Goal: Information Seeking & Learning: Find contact information

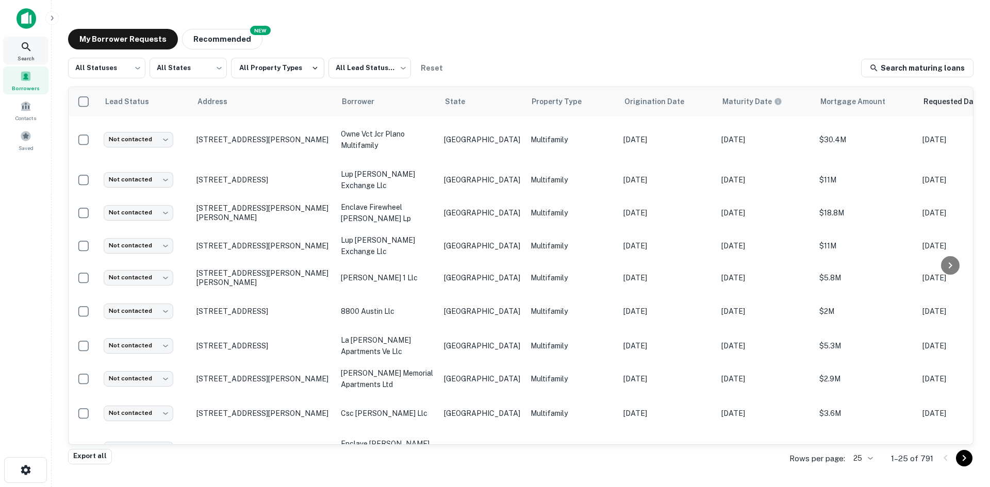
click at [36, 44] on div "Search" at bounding box center [25, 51] width 45 height 28
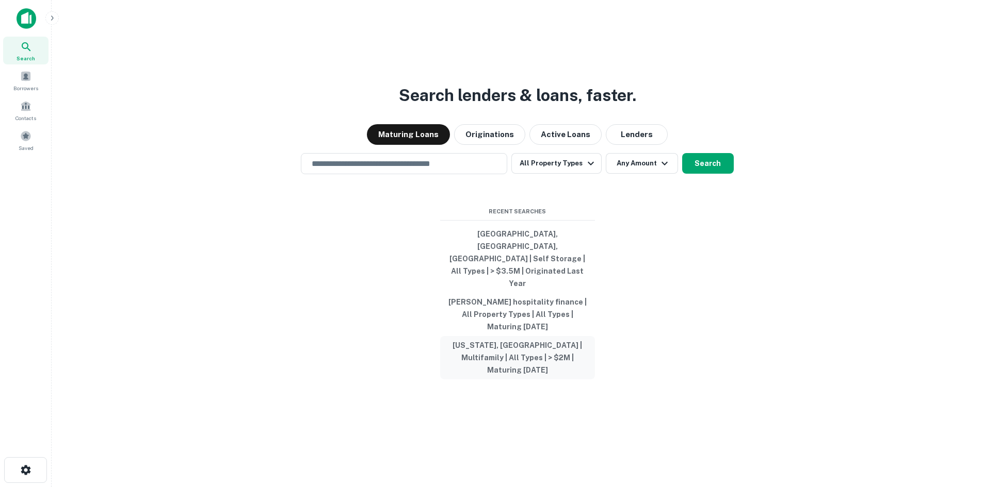
click at [541, 336] on button "[US_STATE], [GEOGRAPHIC_DATA] | Multifamily | All Types | > $2M | Maturing [DAT…" at bounding box center [517, 357] width 155 height 43
type input "**********"
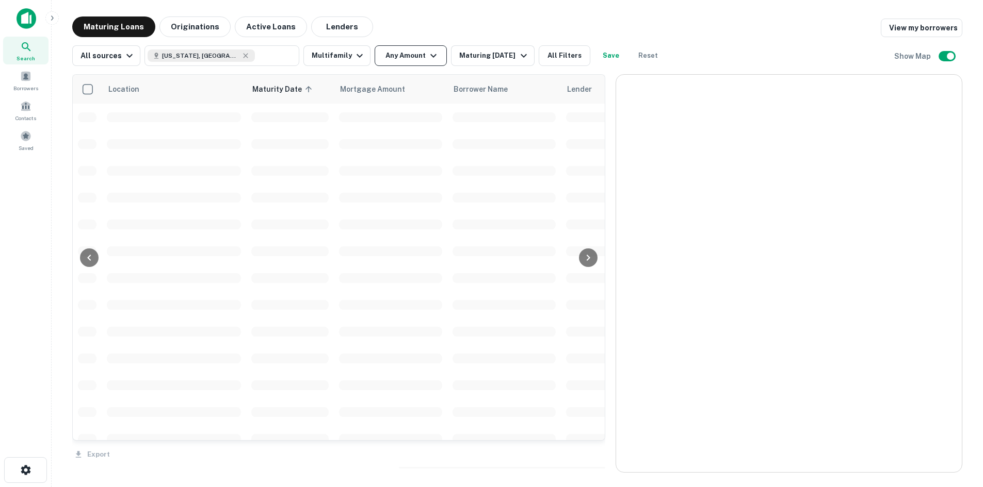
click at [384, 56] on button "Any Amount" at bounding box center [411, 55] width 72 height 21
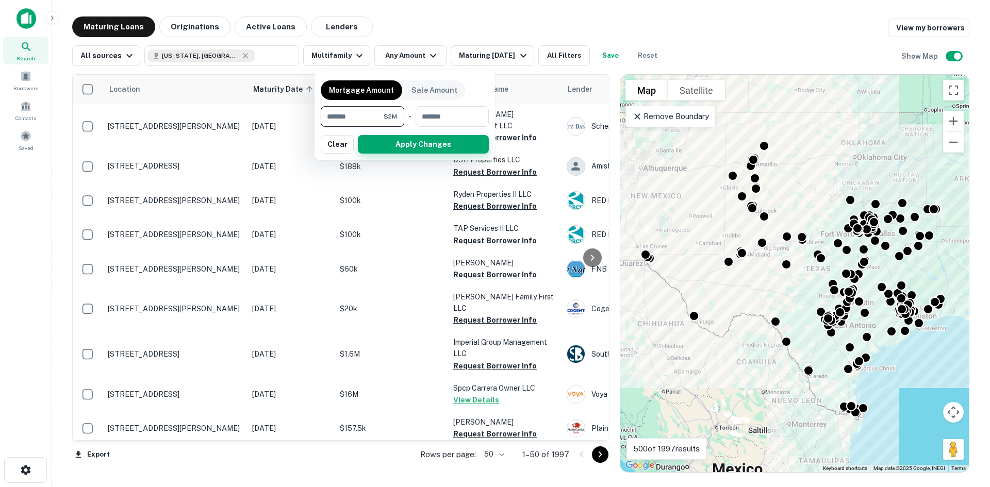
type input "*******"
click at [413, 143] on button "Apply Changes" at bounding box center [423, 144] width 131 height 19
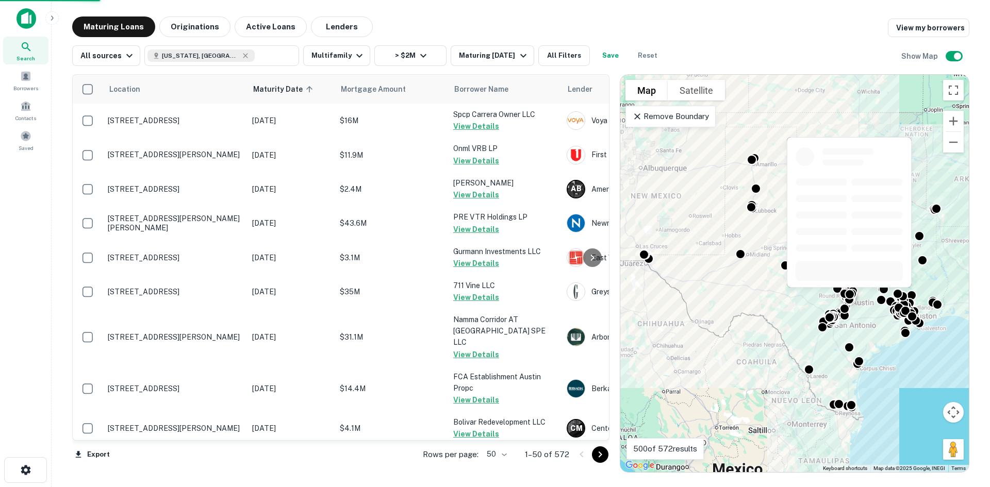
click at [504, 452] on body "Search Borrowers Contacts Saved Maturing Loans Originations Active Loans Lender…" at bounding box center [495, 243] width 990 height 487
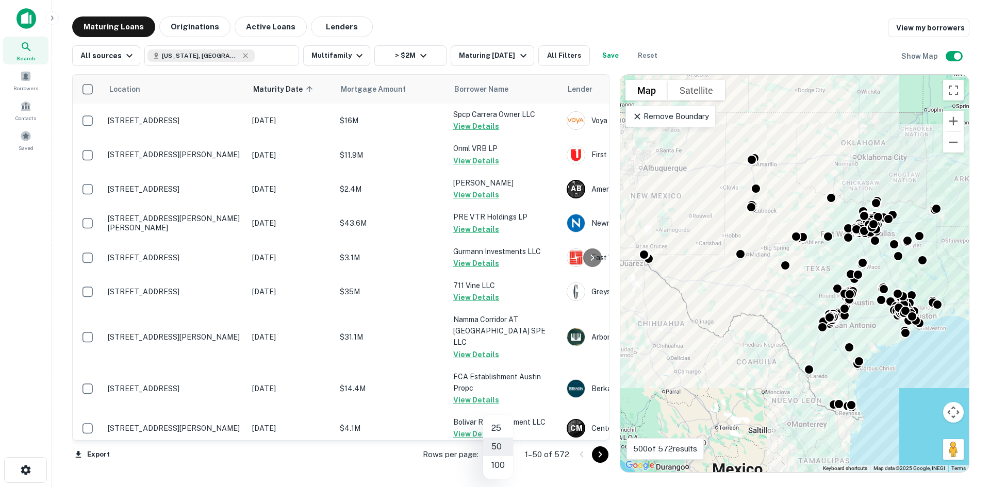
click at [505, 464] on li "100" at bounding box center [498, 466] width 30 height 19
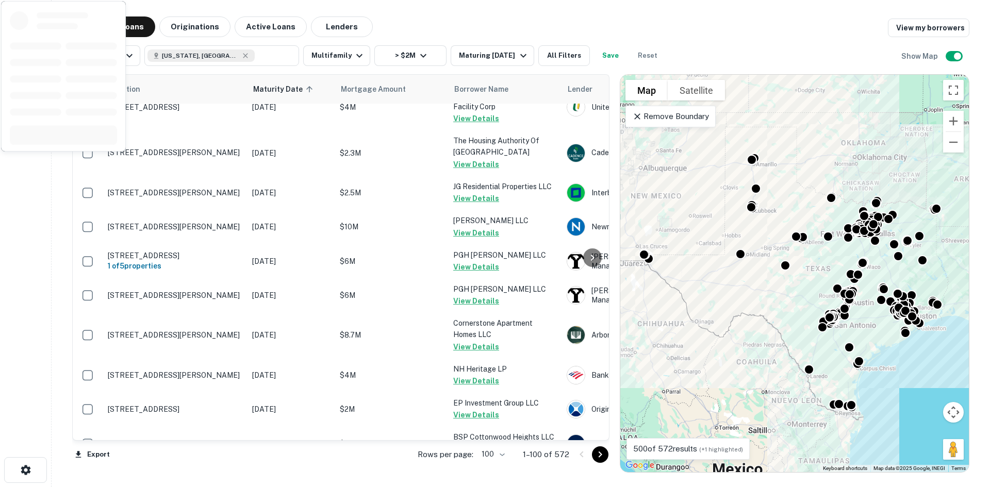
scroll to position [3358, 0]
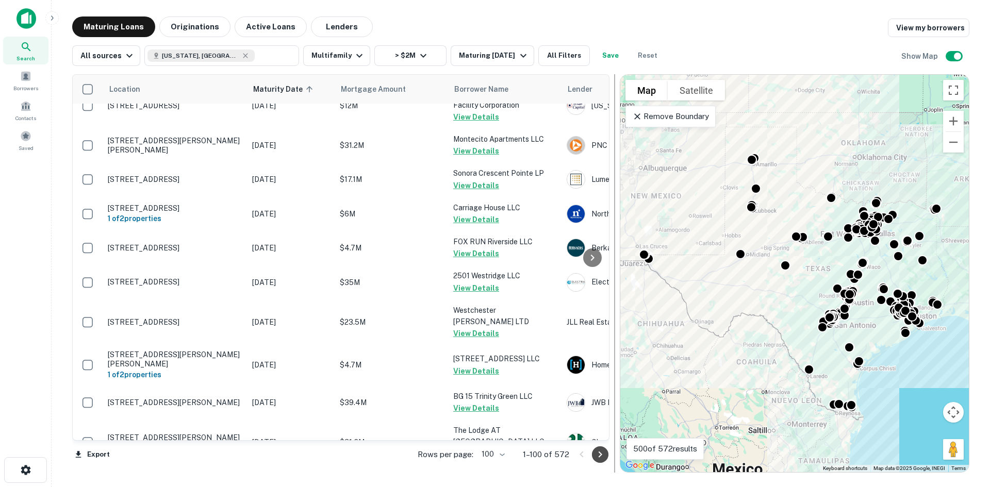
drag, startPoint x: 604, startPoint y: 459, endPoint x: 614, endPoint y: 467, distance: 13.3
click at [604, 459] on icon "Go to next page" at bounding box center [600, 455] width 12 height 12
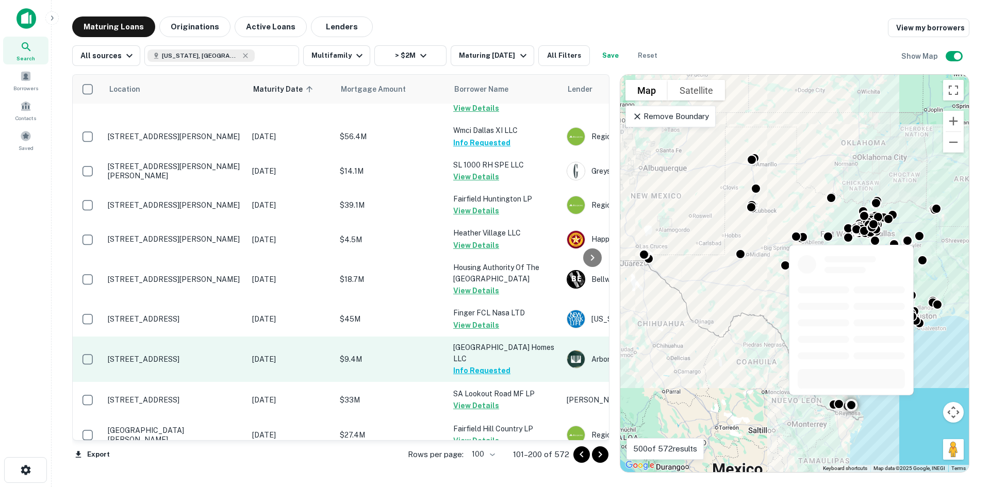
scroll to position [3282, 0]
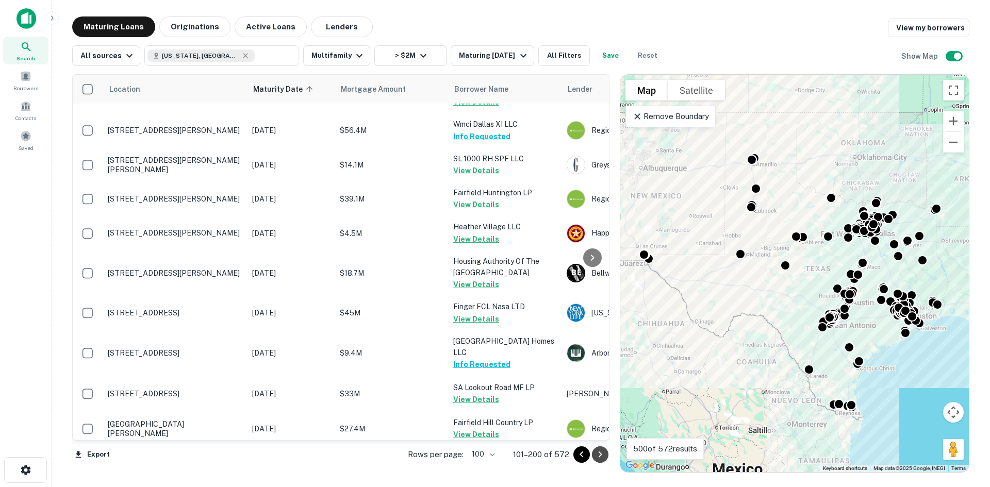
click at [605, 458] on icon "Go to next page" at bounding box center [600, 455] width 12 height 12
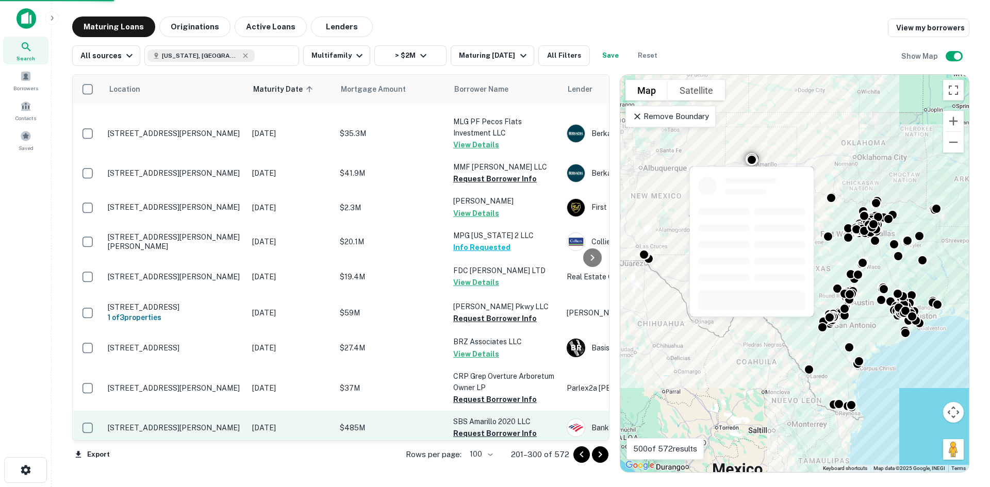
scroll to position [3346, 0]
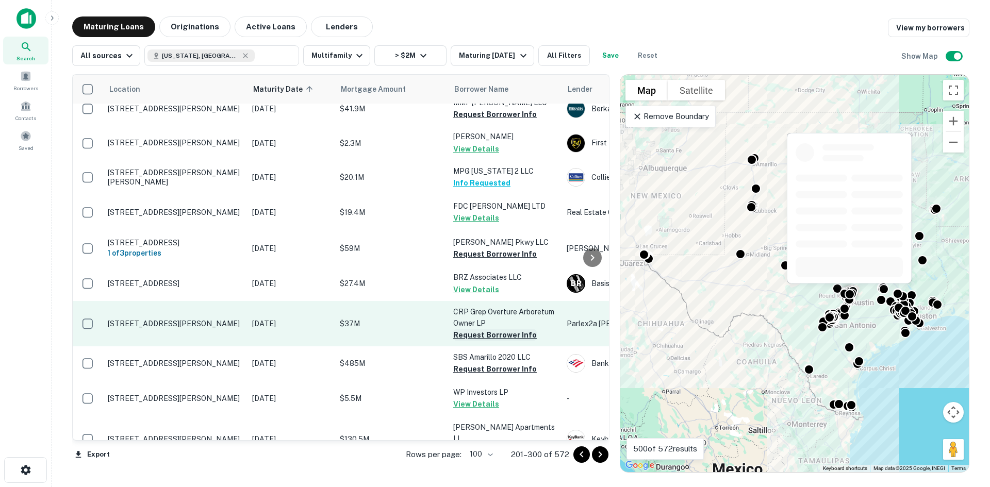
click at [506, 329] on button "Request Borrower Info" at bounding box center [495, 335] width 84 height 12
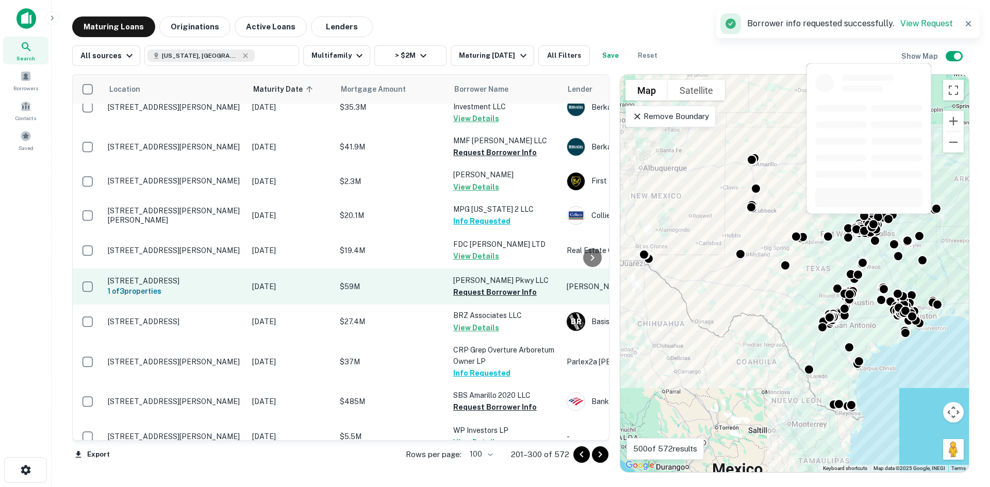
scroll to position [3243, 0]
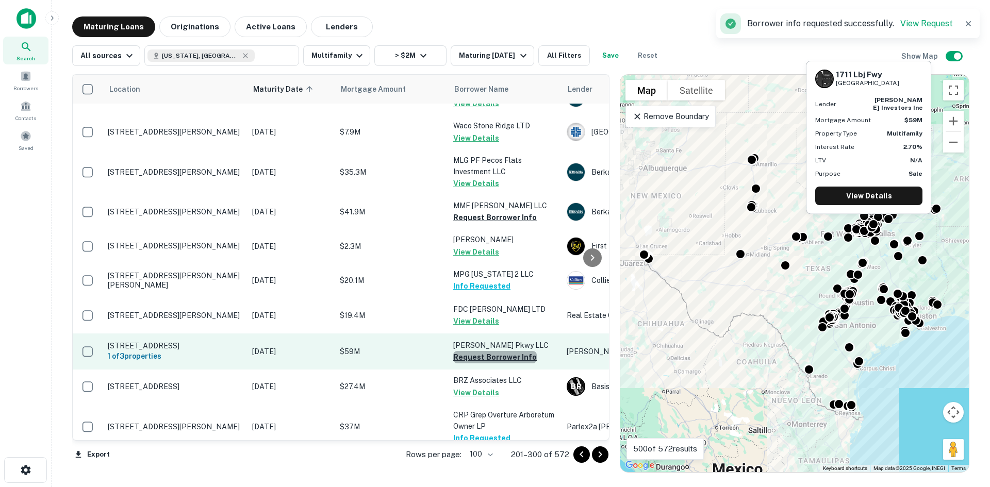
click at [524, 351] on button "Request Borrower Info" at bounding box center [495, 357] width 84 height 12
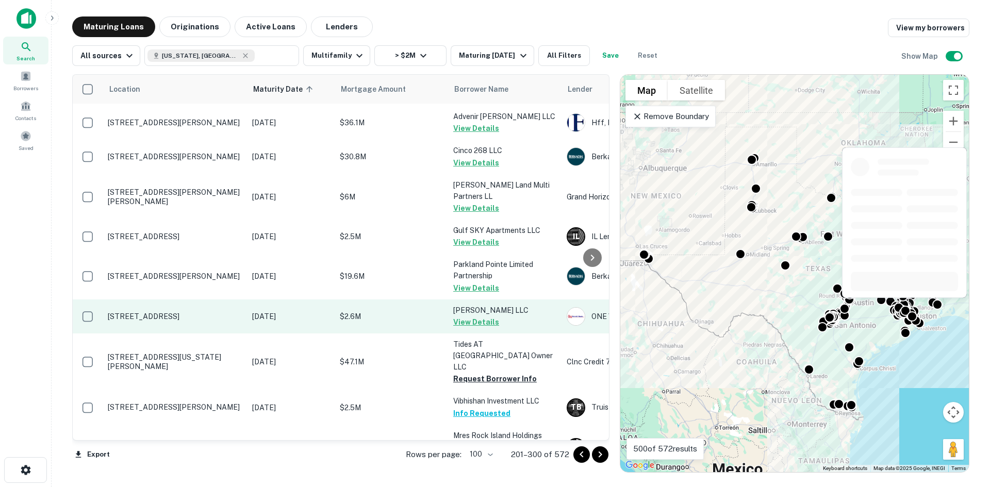
scroll to position [2315, 0]
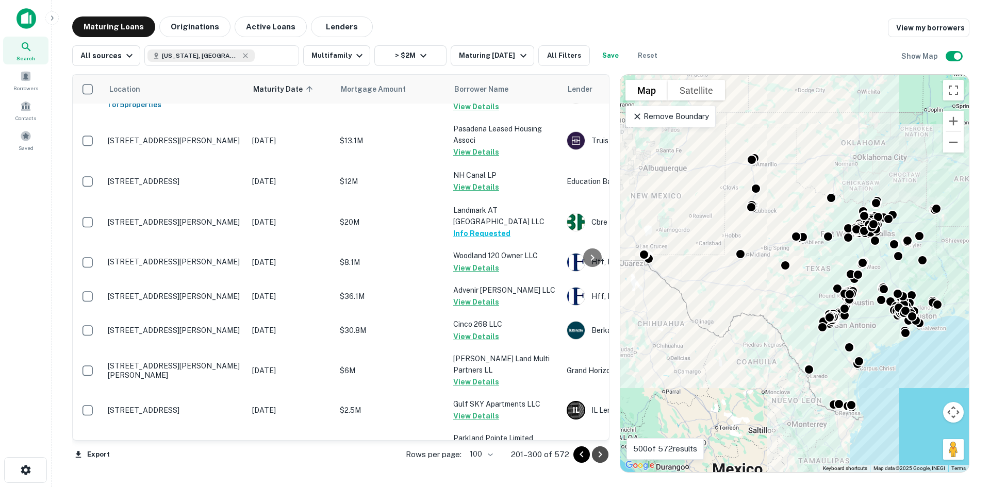
click at [594, 459] on button "Go to next page" at bounding box center [600, 455] width 17 height 17
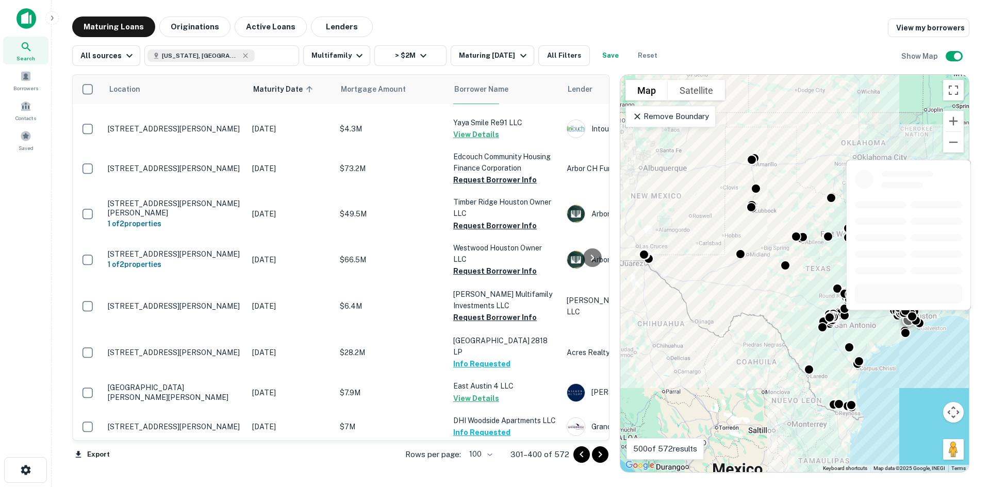
scroll to position [2063, 0]
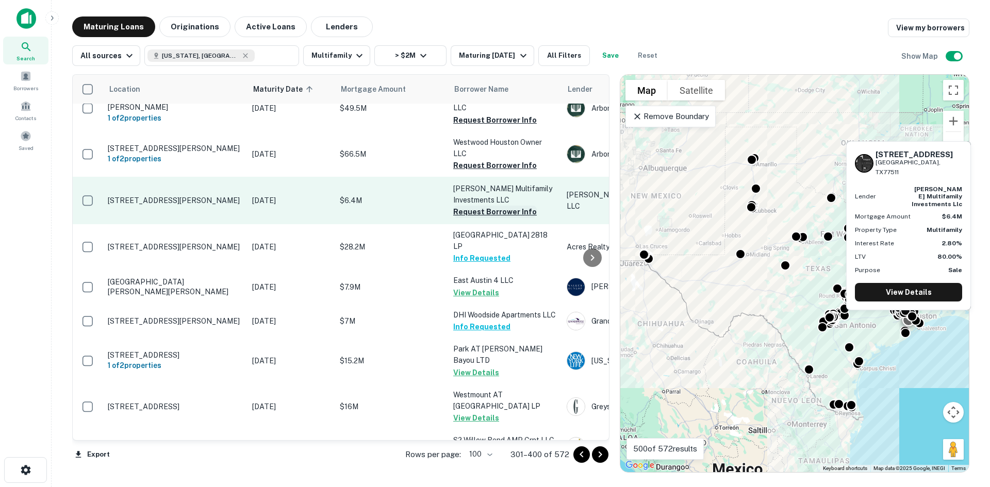
click at [495, 206] on button "Request Borrower Info" at bounding box center [495, 212] width 84 height 12
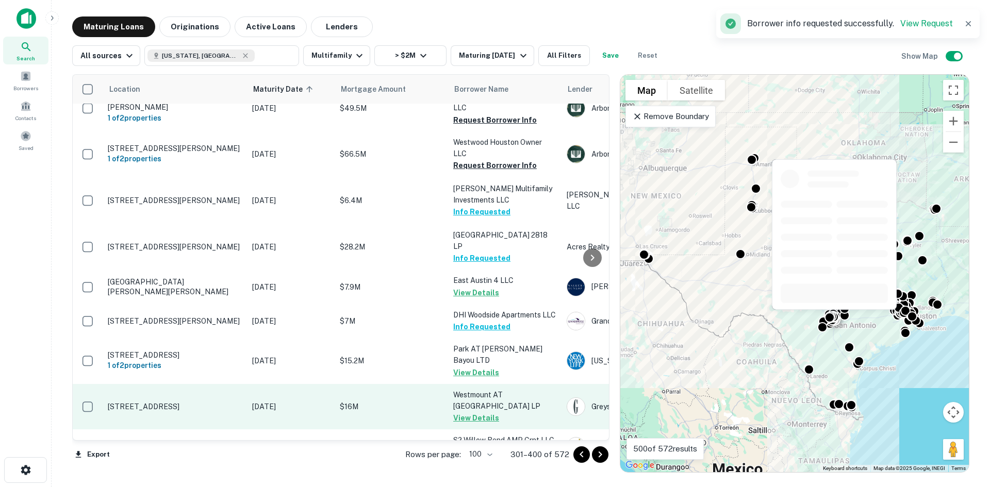
scroll to position [2270, 0]
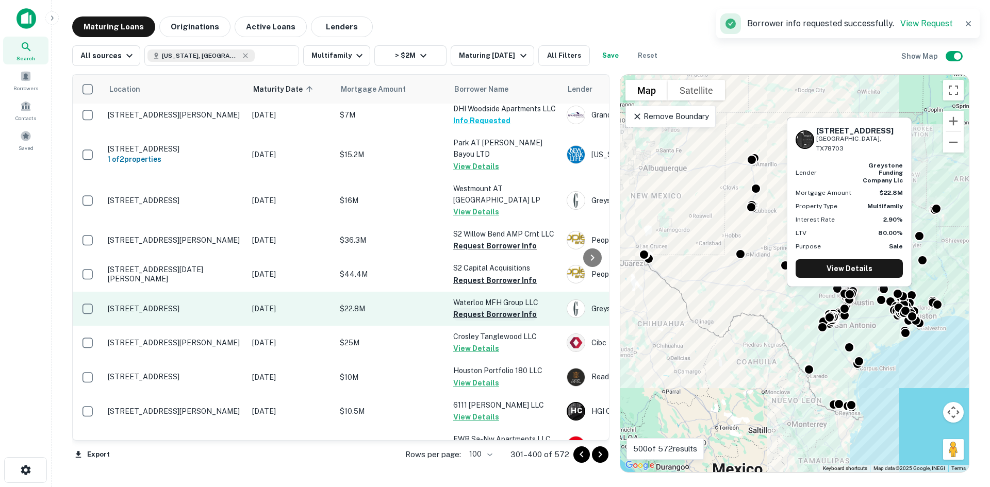
click at [489, 308] on button "Request Borrower Info" at bounding box center [495, 314] width 84 height 12
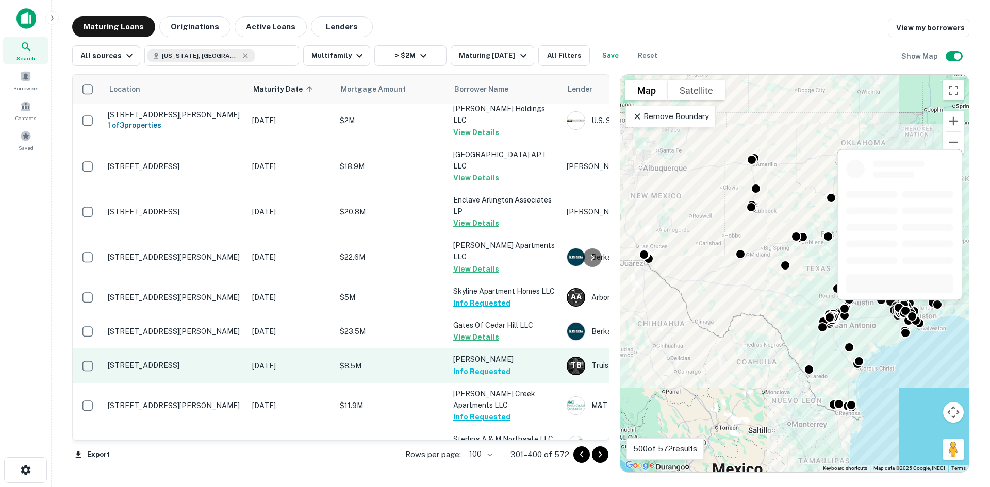
scroll to position [3376, 0]
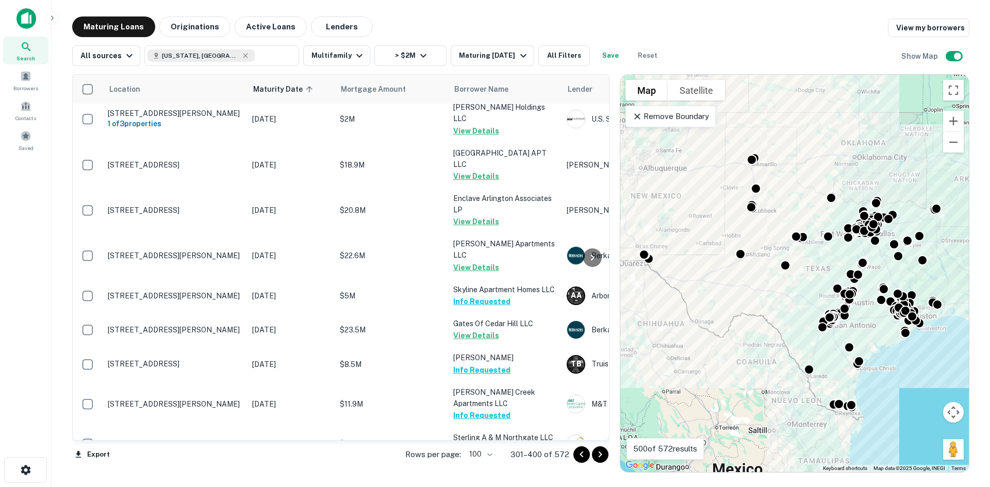
click at [592, 455] on button "Go to next page" at bounding box center [600, 455] width 17 height 17
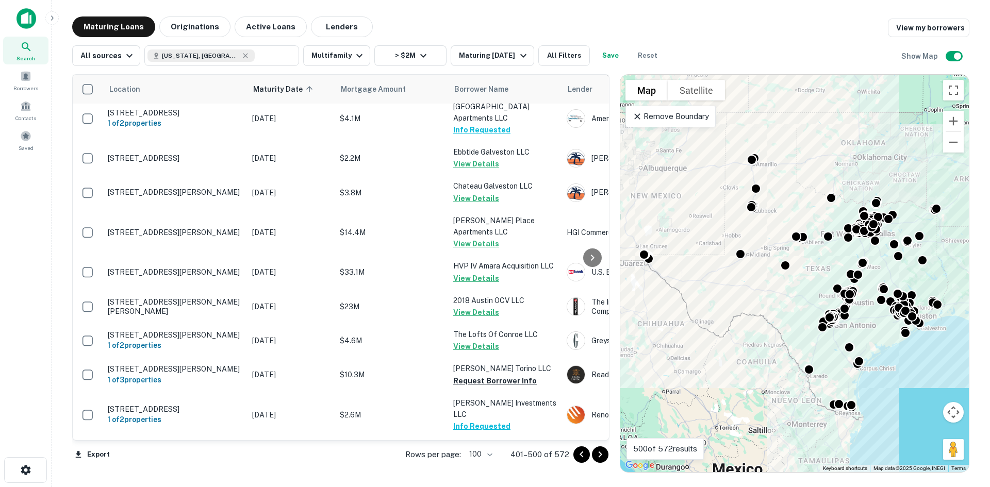
scroll to position [3376, 0]
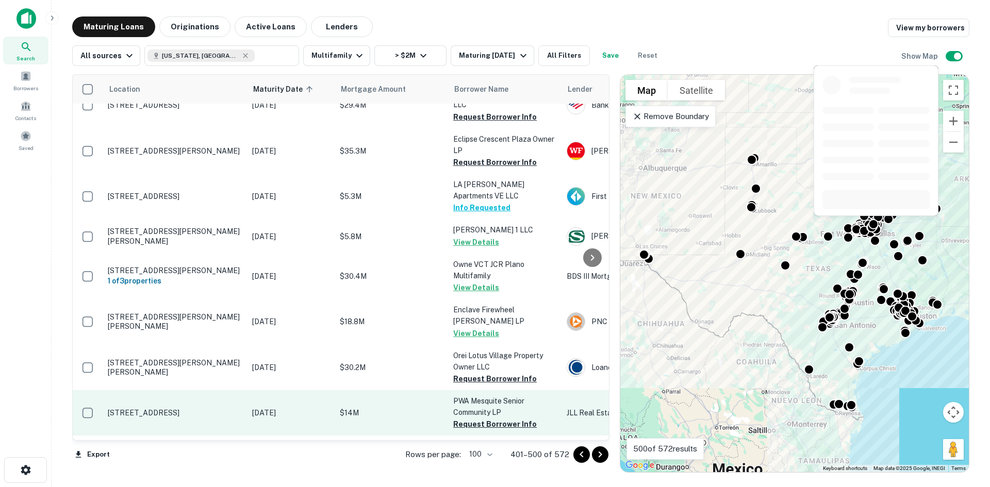
click at [509, 391] on td "PWA Mesquite Senior Community LP Request Borrower Info" at bounding box center [504, 413] width 113 height 45
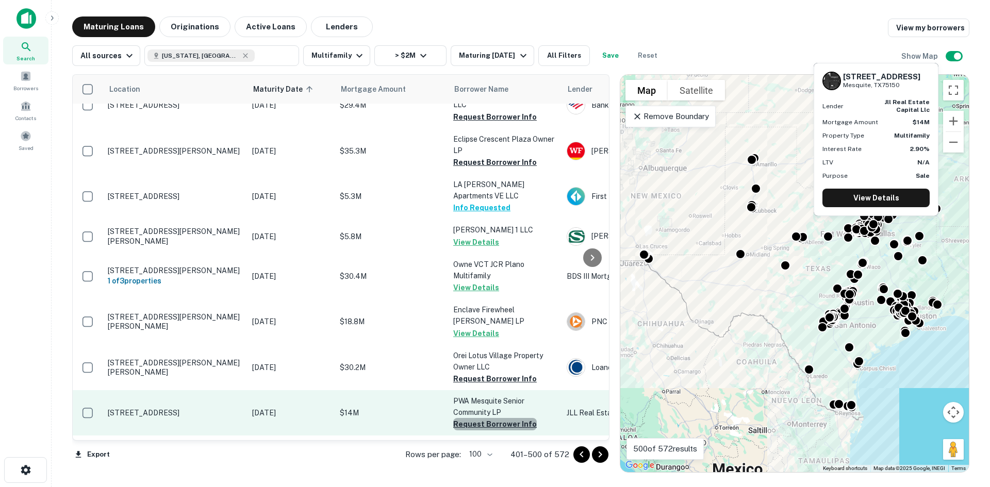
click at [502, 418] on button "Request Borrower Info" at bounding box center [495, 424] width 84 height 12
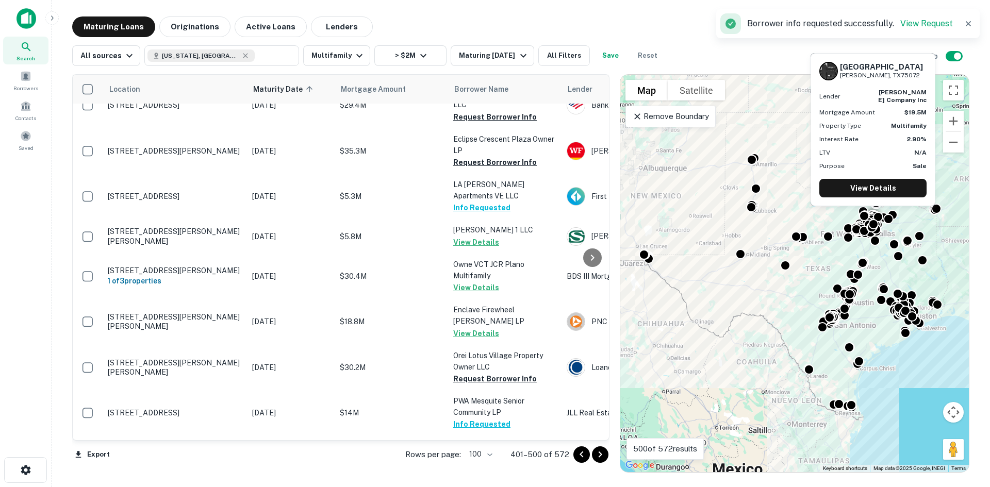
click at [492, 487] on button "Request Borrower Info" at bounding box center [495, 496] width 84 height 12
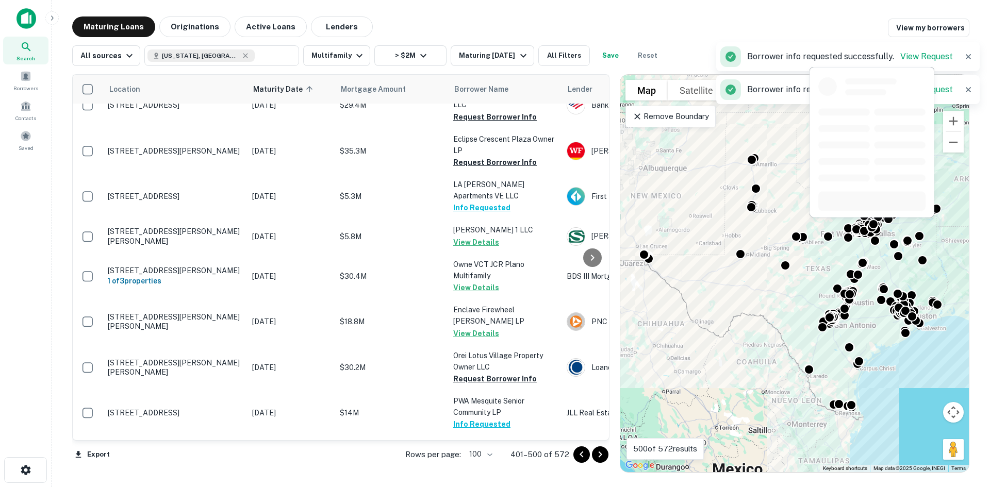
scroll to position [3427, 0]
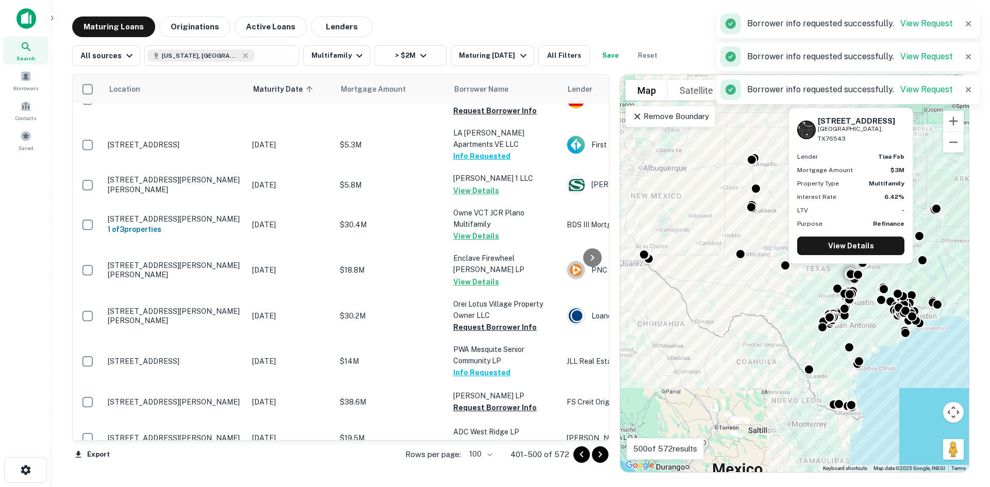
scroll to position [3479, 0]
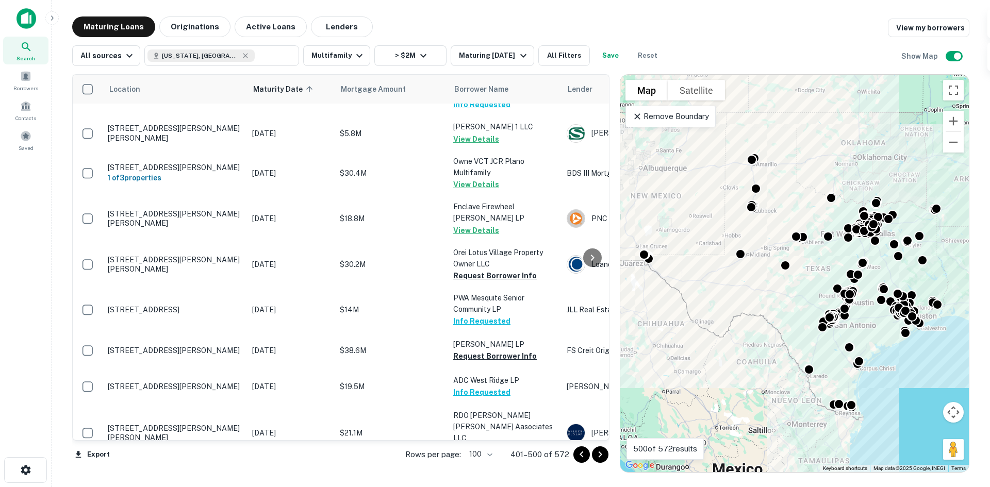
drag, startPoint x: 597, startPoint y: 456, endPoint x: 582, endPoint y: 448, distance: 17.3
click at [597, 456] on icon "Go to next page" at bounding box center [600, 455] width 12 height 12
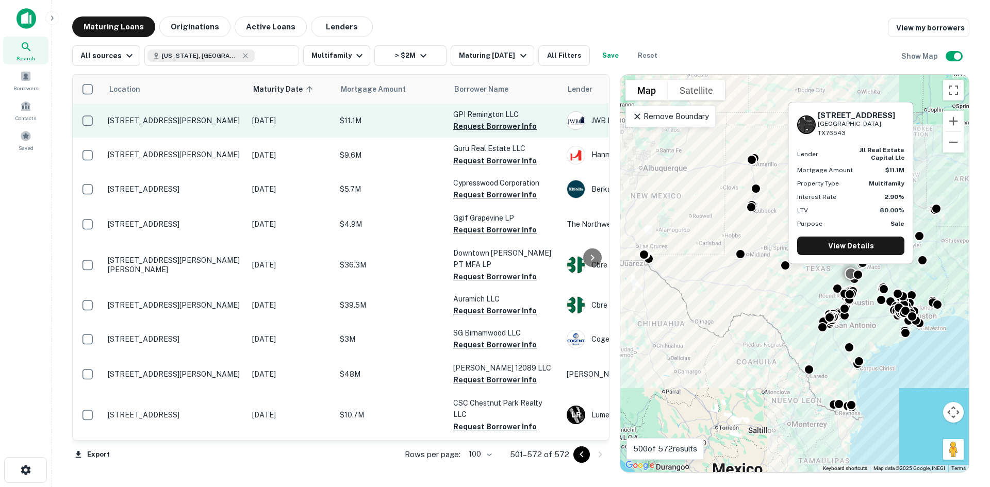
click at [502, 132] on button "Request Borrower Info" at bounding box center [495, 126] width 84 height 12
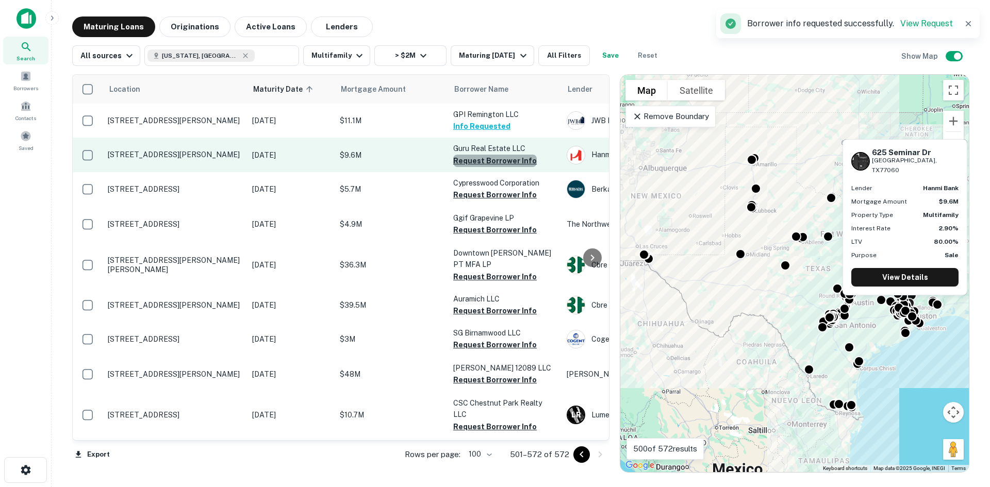
click at [503, 164] on button "Request Borrower Info" at bounding box center [495, 161] width 84 height 12
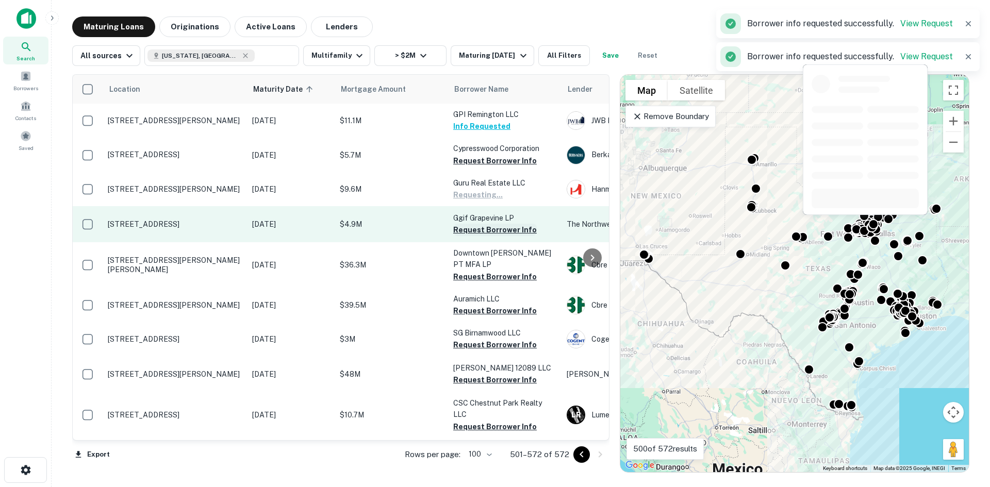
click at [506, 234] on button "Request Borrower Info" at bounding box center [495, 230] width 84 height 12
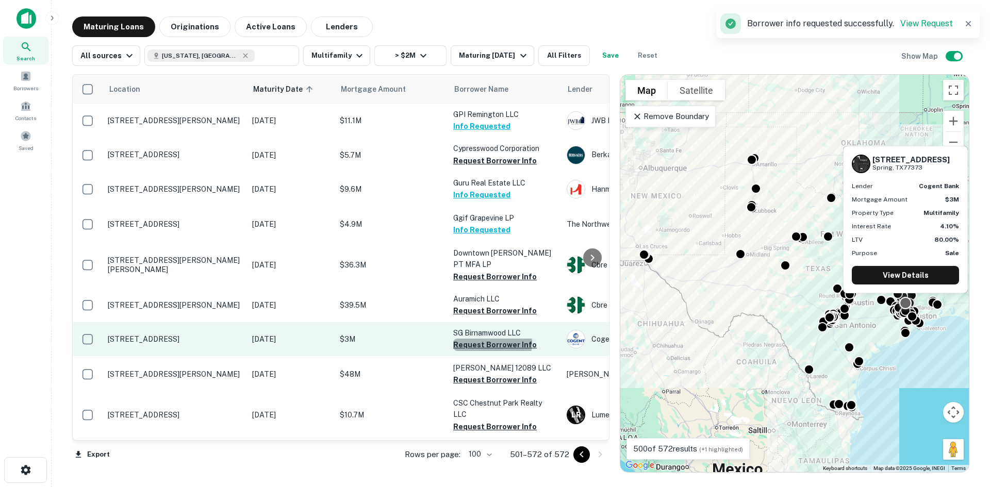
click at [487, 343] on button "Request Borrower Info" at bounding box center [495, 345] width 84 height 12
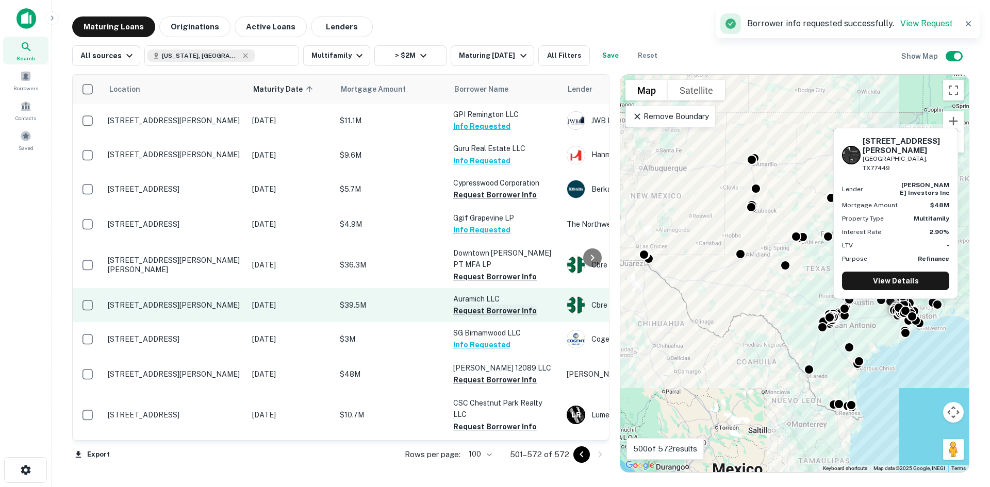
scroll to position [52, 0]
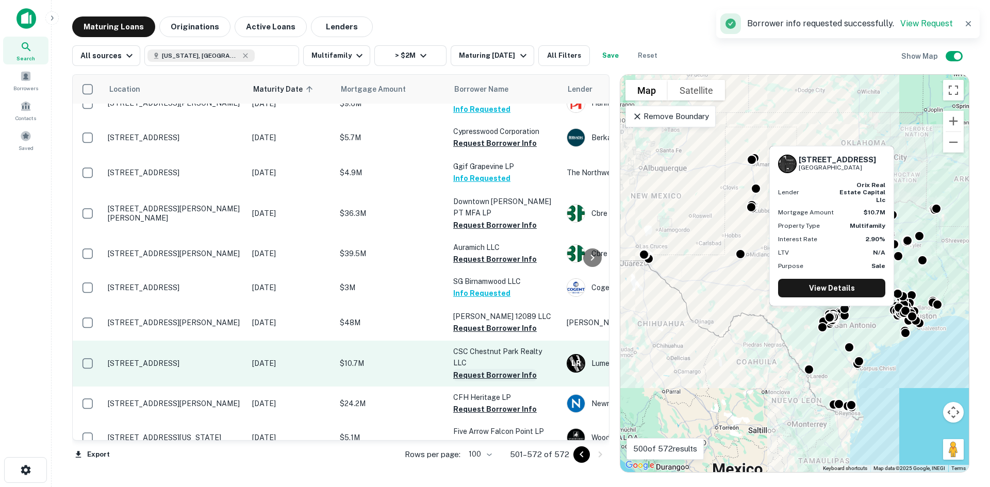
click at [480, 369] on button "Request Borrower Info" at bounding box center [495, 375] width 84 height 12
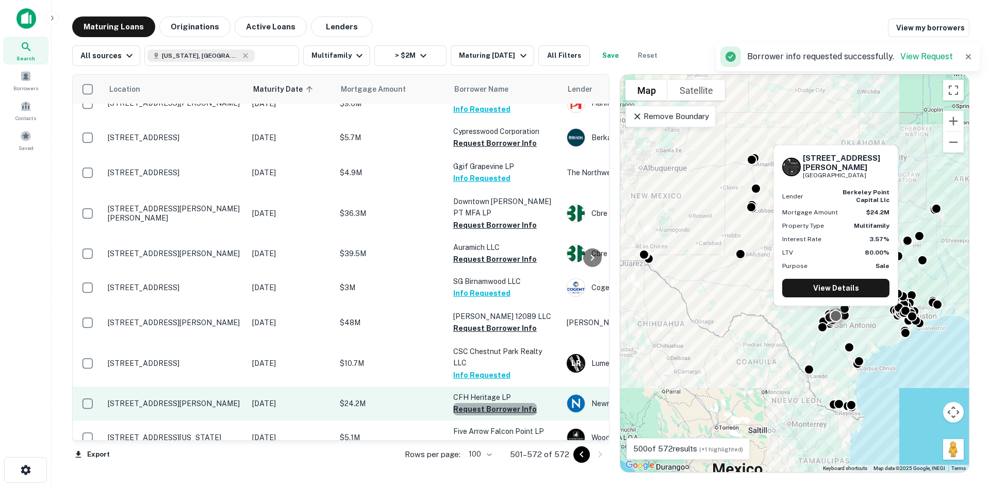
click at [495, 403] on button "Request Borrower Info" at bounding box center [495, 409] width 84 height 12
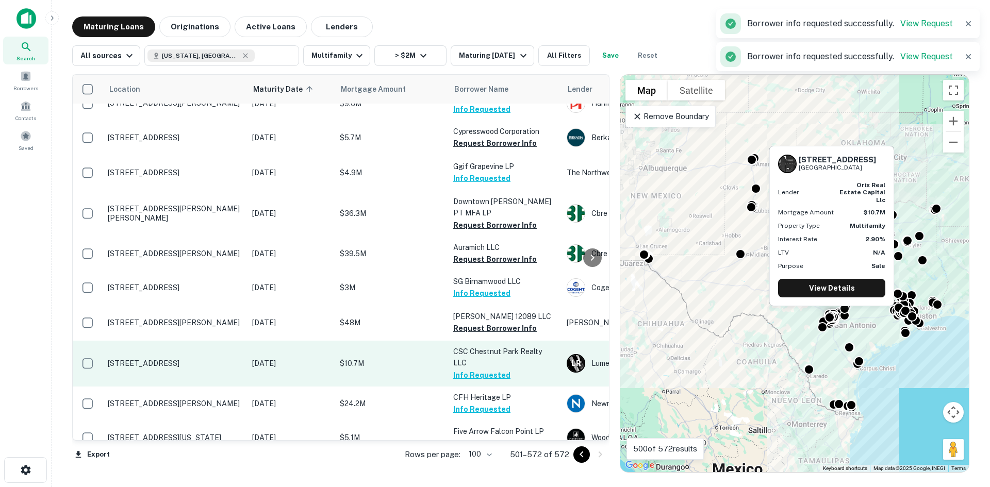
scroll to position [86, 0]
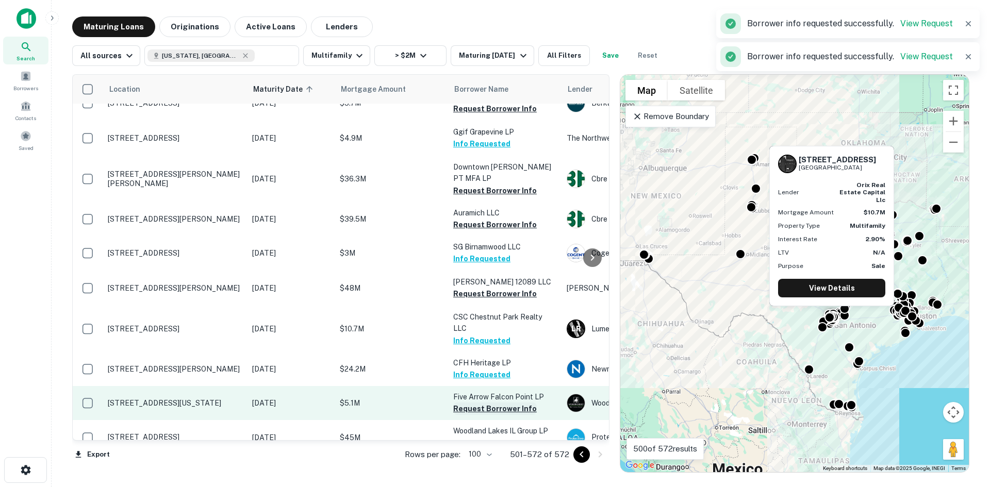
click at [488, 403] on button "Request Borrower Info" at bounding box center [495, 409] width 84 height 12
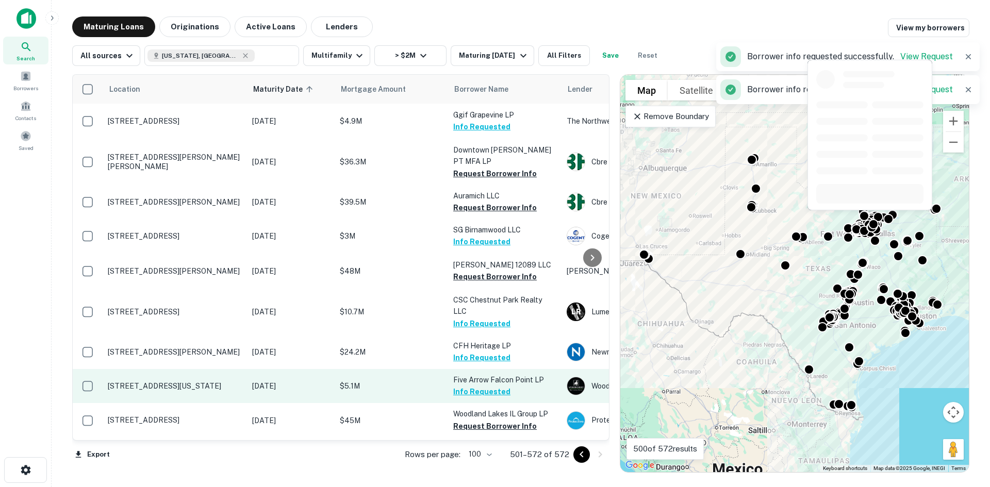
scroll to position [206, 0]
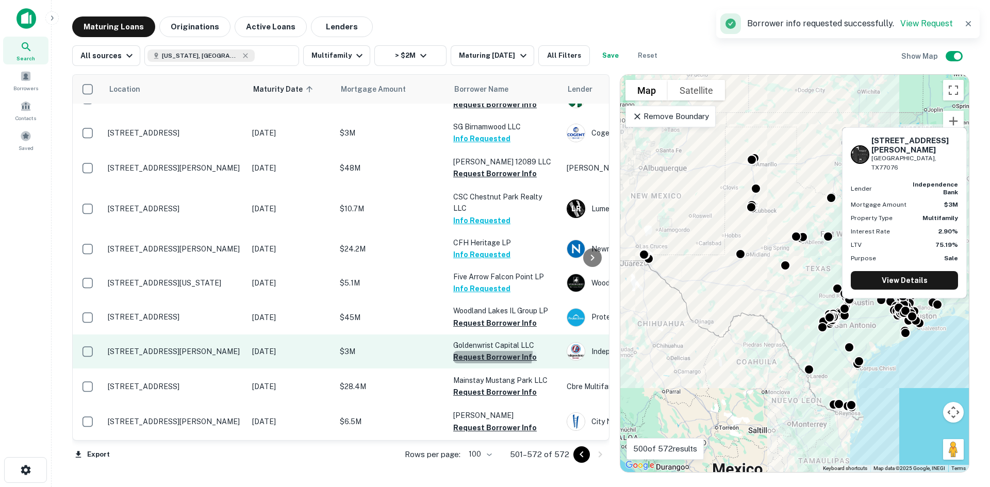
click at [480, 351] on button "Request Borrower Info" at bounding box center [495, 357] width 84 height 12
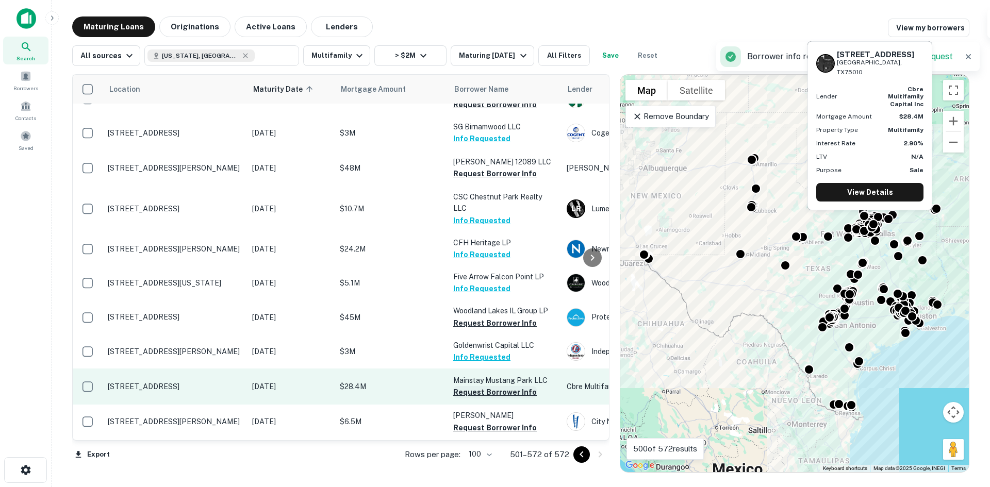
click at [496, 386] on button "Request Borrower Info" at bounding box center [495, 392] width 84 height 12
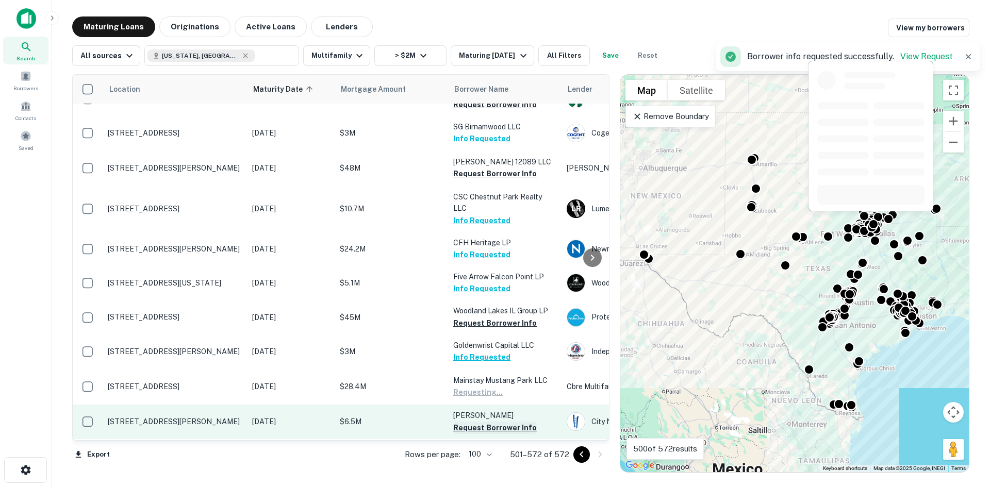
click at [491, 422] on button "Request Borrower Info" at bounding box center [495, 428] width 84 height 12
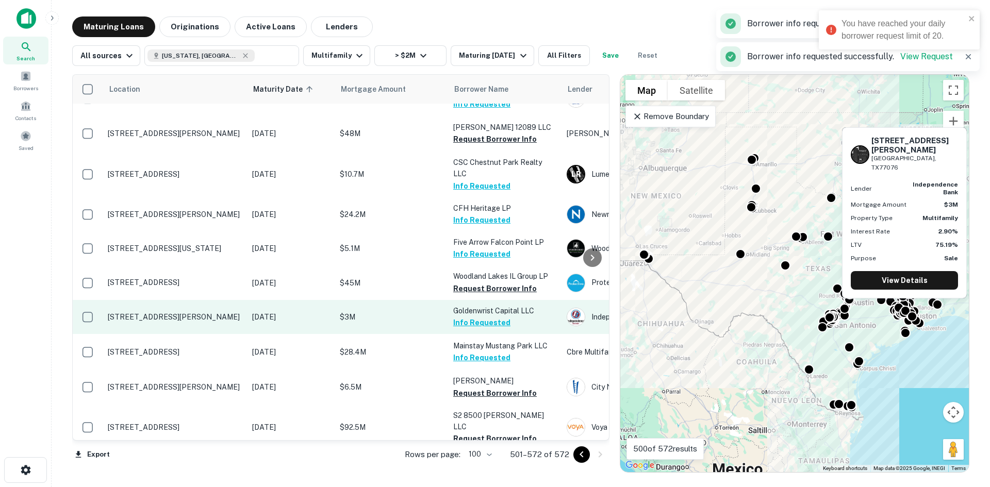
scroll to position [258, 0]
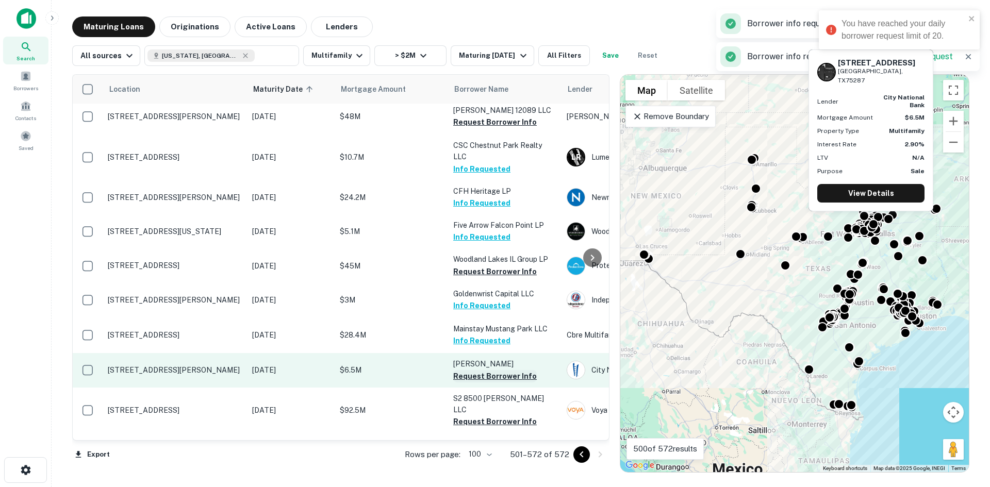
click at [475, 370] on button "Request Borrower Info" at bounding box center [495, 376] width 84 height 12
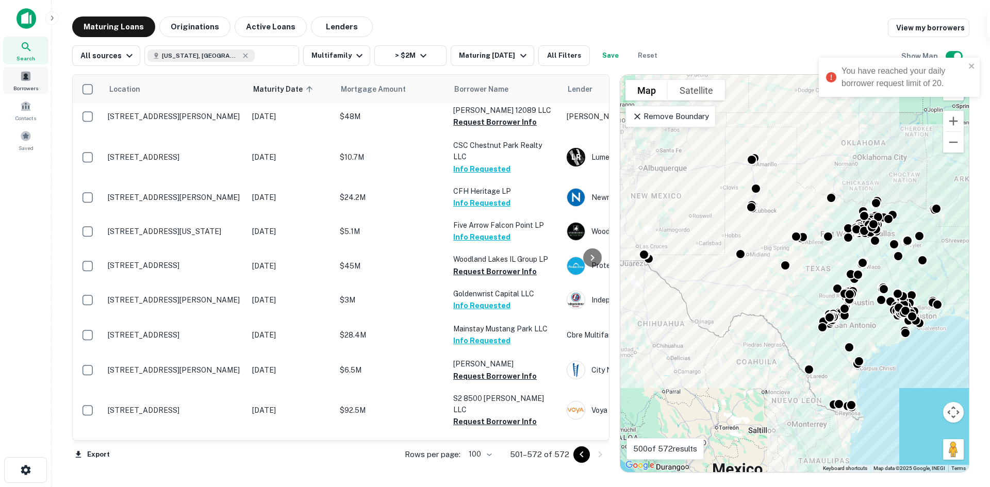
click at [19, 83] on div "Borrowers" at bounding box center [25, 81] width 45 height 28
